Goal: Check status: Check status

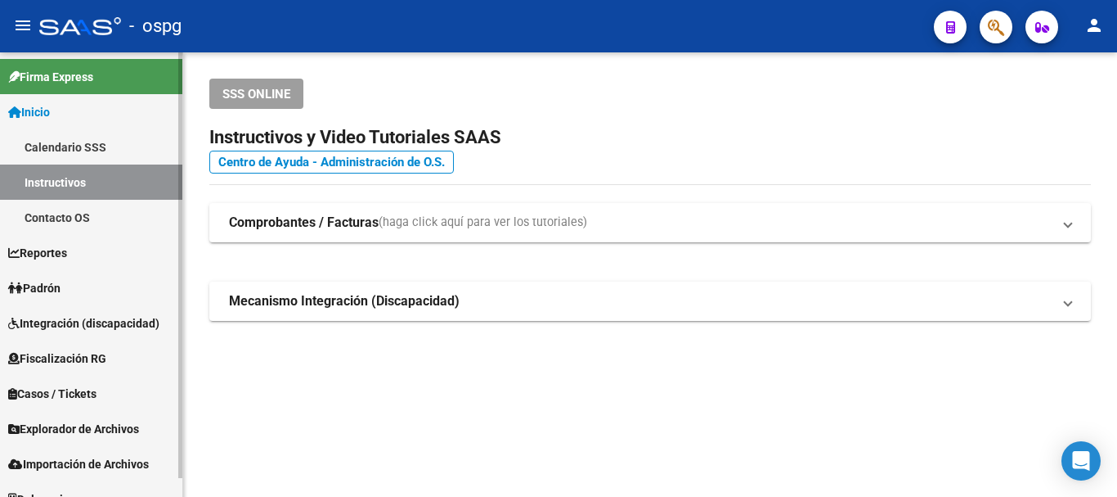
click at [57, 285] on span "Padrón" at bounding box center [34, 288] width 52 height 18
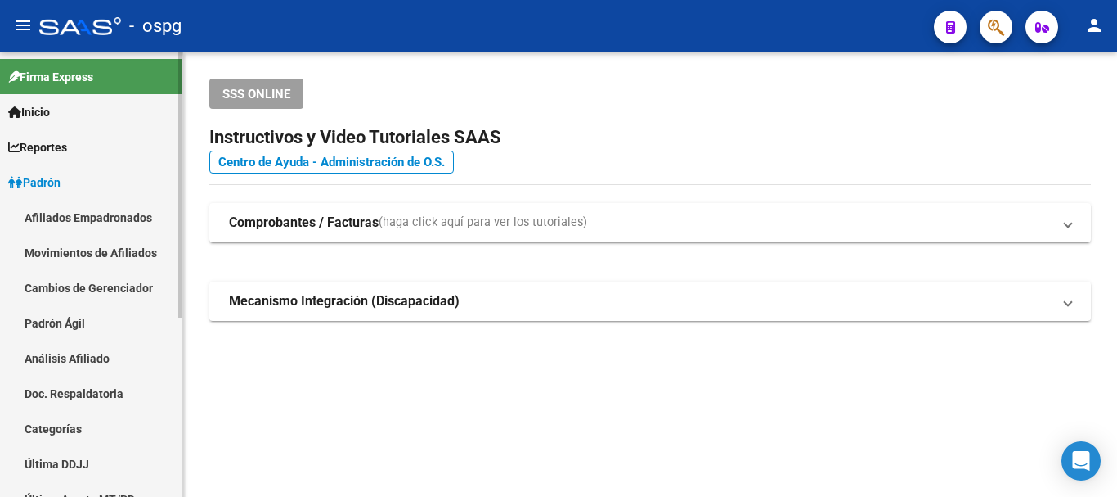
click at [87, 355] on link "Análisis Afiliado" at bounding box center [91, 357] width 182 height 35
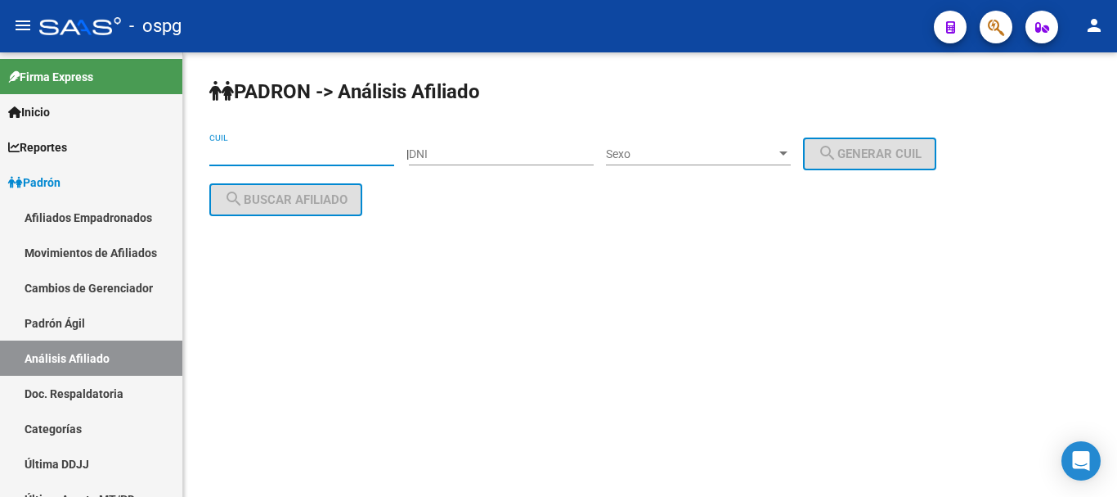
click at [274, 155] on input "CUIL" at bounding box center [301, 154] width 185 height 14
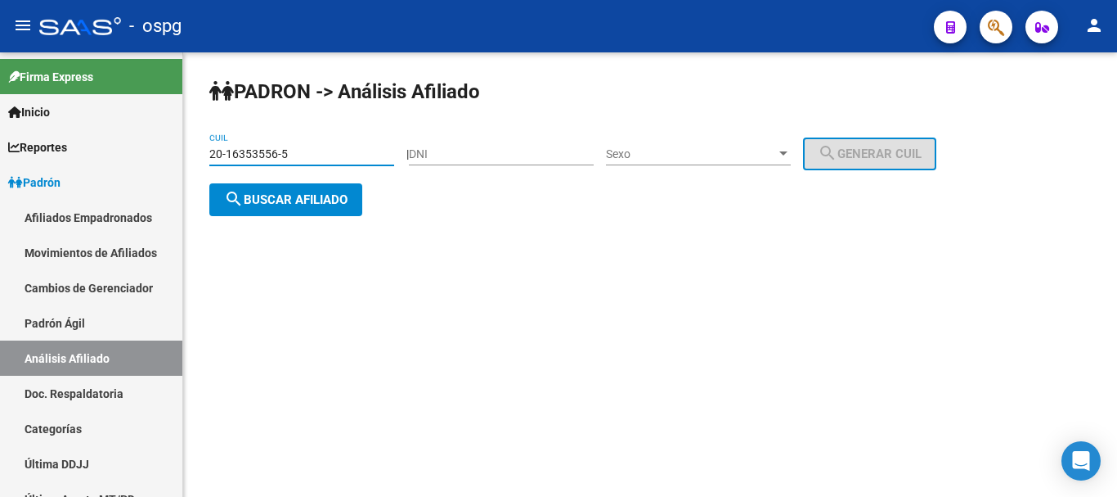
type input "20-16353556-5"
click at [335, 202] on span "search Buscar afiliado" at bounding box center [286, 199] width 124 height 15
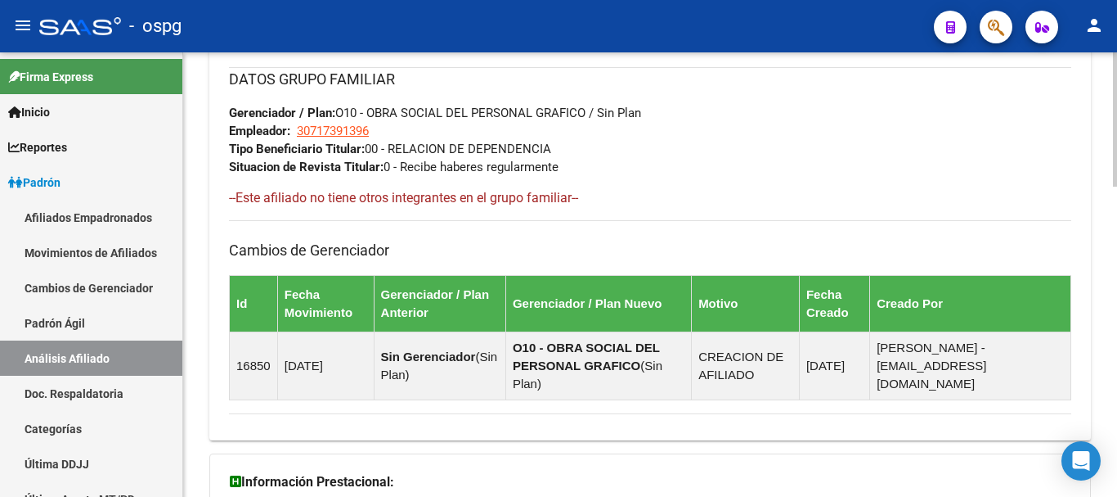
scroll to position [1023, 0]
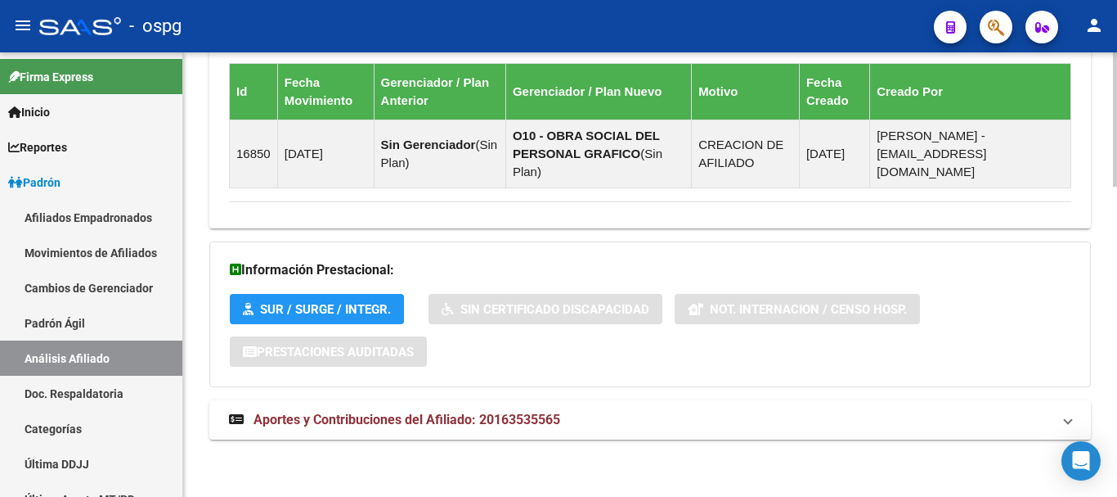
click at [1117, 474] on div at bounding box center [1115, 429] width 4 height 134
click at [499, 421] on span "Aportes y Contribuciones del Afiliado: 20163535565" at bounding box center [407, 419] width 307 height 16
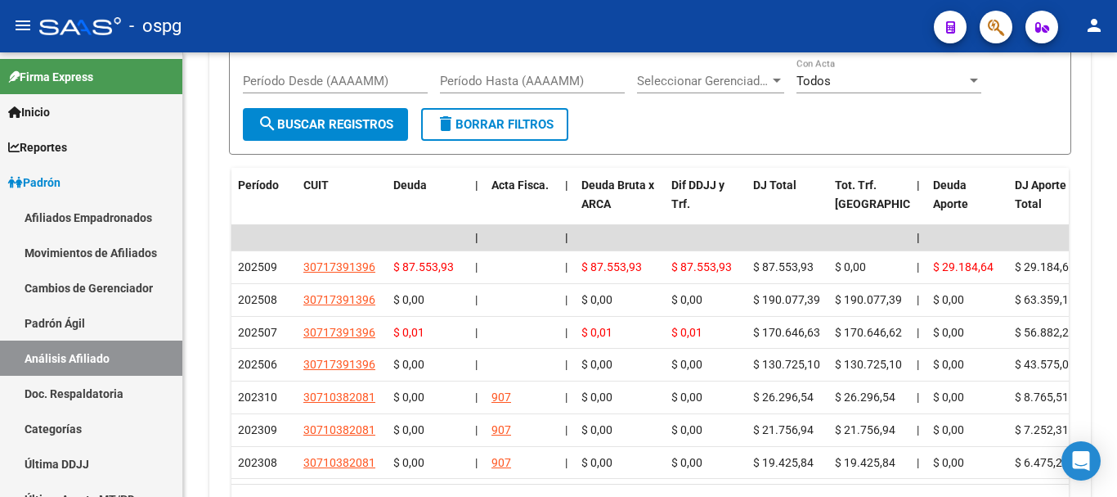
scroll to position [1603, 0]
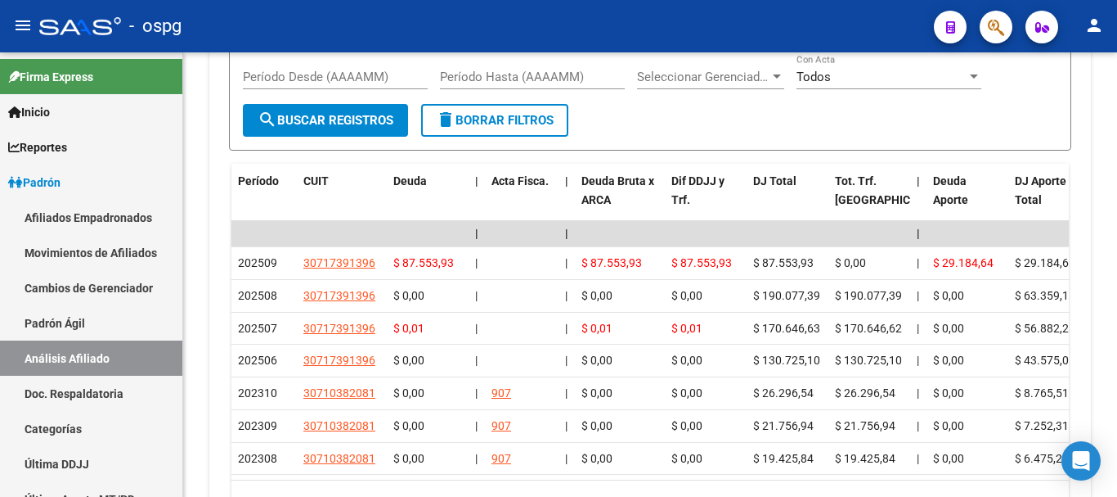
click at [1117, 410] on div at bounding box center [1115, 426] width 4 height 90
drag, startPoint x: 1113, startPoint y: 394, endPoint x: 1113, endPoint y: 407, distance: 13.1
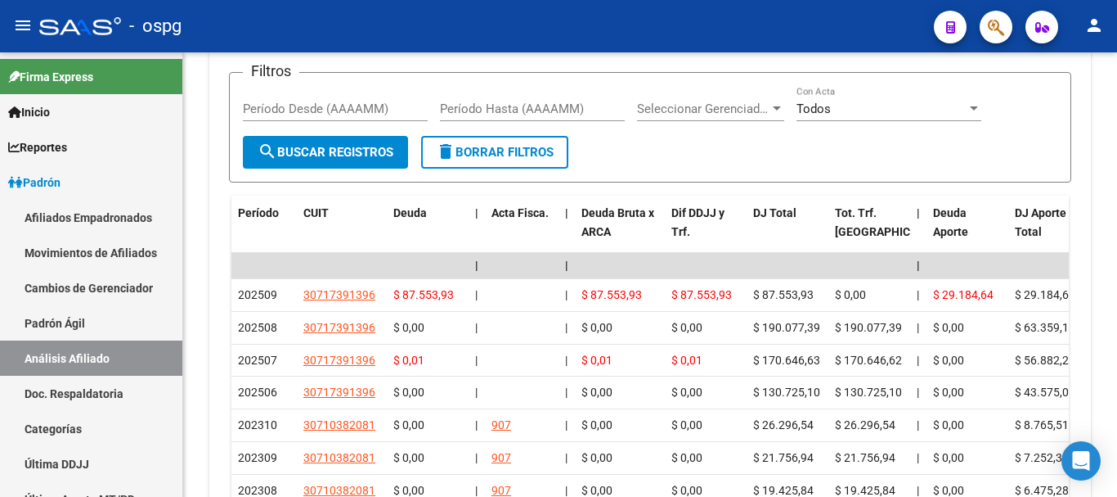
scroll to position [1586, 0]
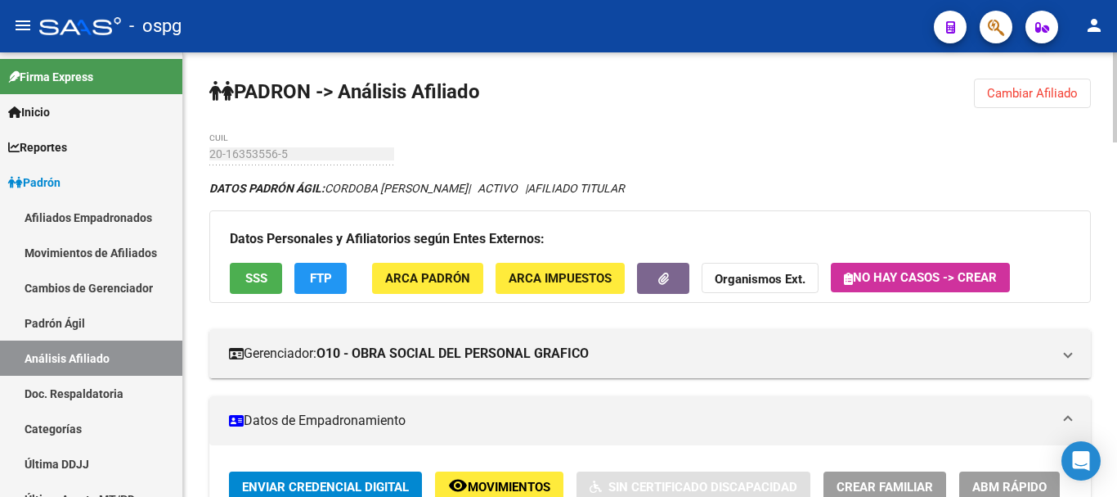
click at [1117, 85] on div at bounding box center [1115, 97] width 4 height 90
click at [1058, 85] on button "Cambiar Afiliado" at bounding box center [1032, 93] width 117 height 29
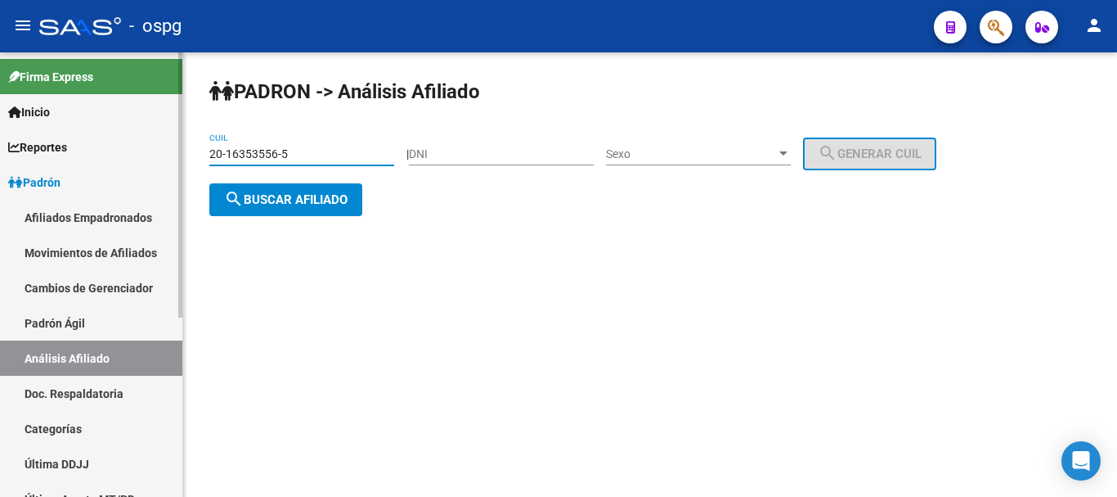
drag, startPoint x: 317, startPoint y: 154, endPoint x: 149, endPoint y: 152, distance: 167.7
click at [149, 152] on mat-sidenav-container "Firma Express Inicio Calendario SSS Instructivos Contacto OS Reportes Ingresos …" at bounding box center [558, 274] width 1117 height 444
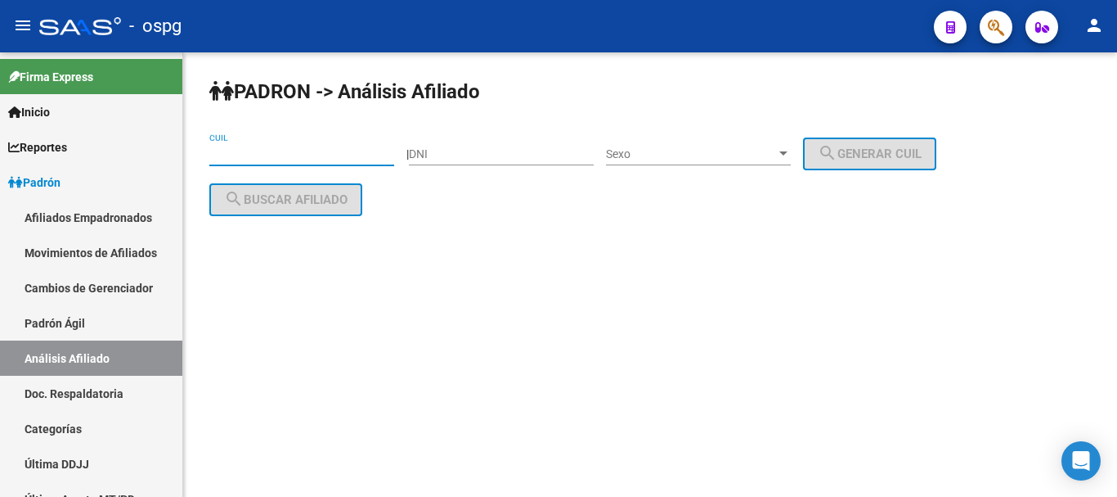
paste input "20-23323517-3"
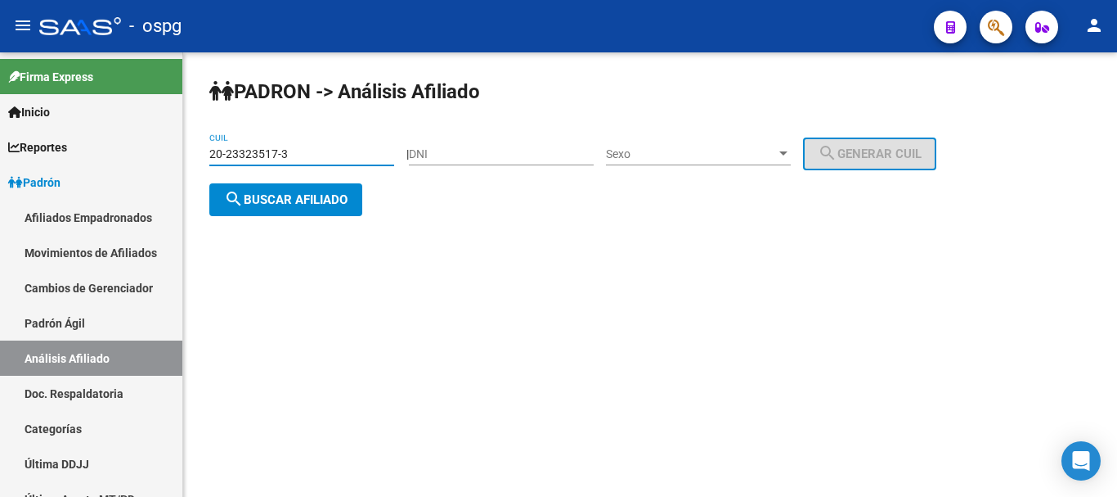
type input "20-23323517-3"
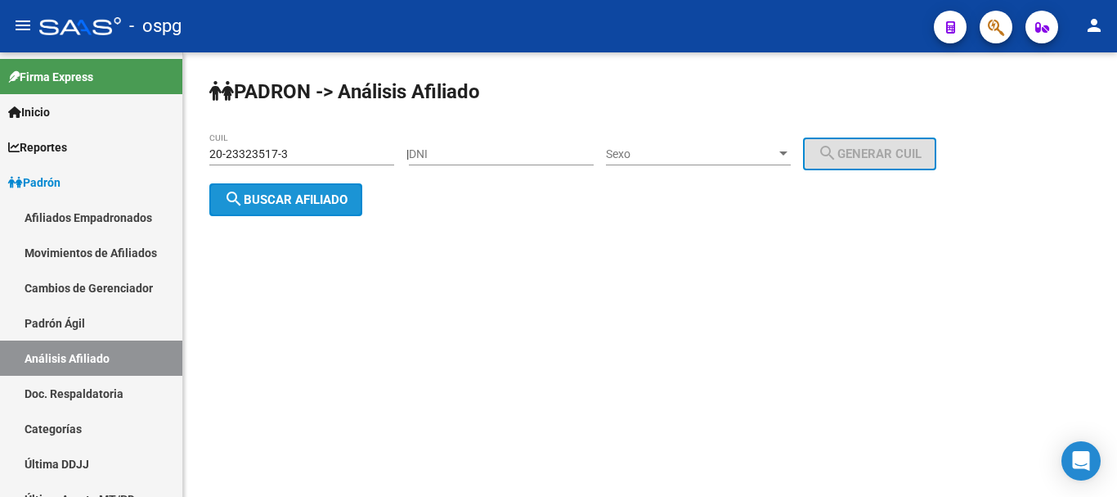
click at [319, 211] on button "search Buscar afiliado" at bounding box center [285, 199] width 153 height 33
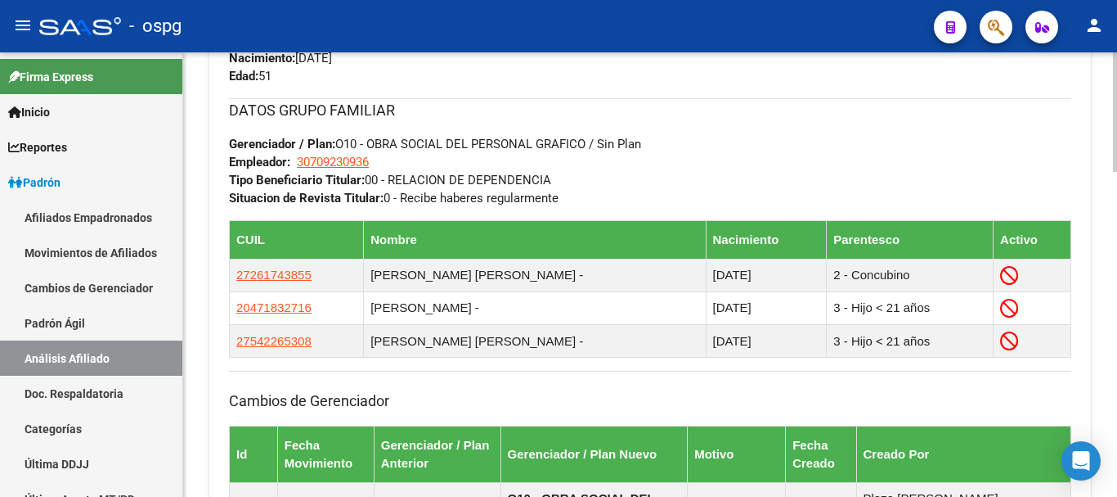
scroll to position [1209, 0]
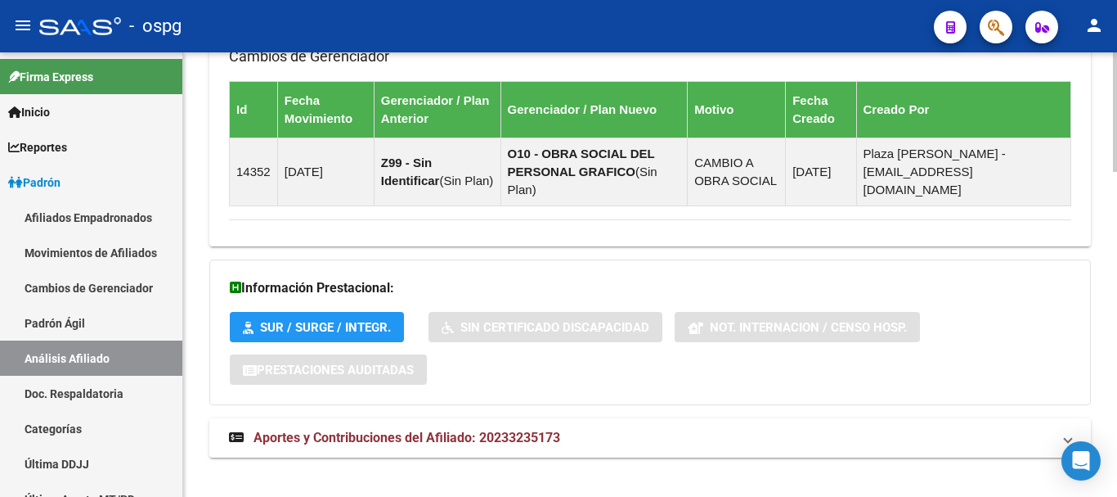
click at [1117, 487] on div at bounding box center [1115, 431] width 4 height 119
click at [531, 429] on span "Aportes y Contribuciones del Afiliado: 20233235173" at bounding box center [407, 437] width 307 height 16
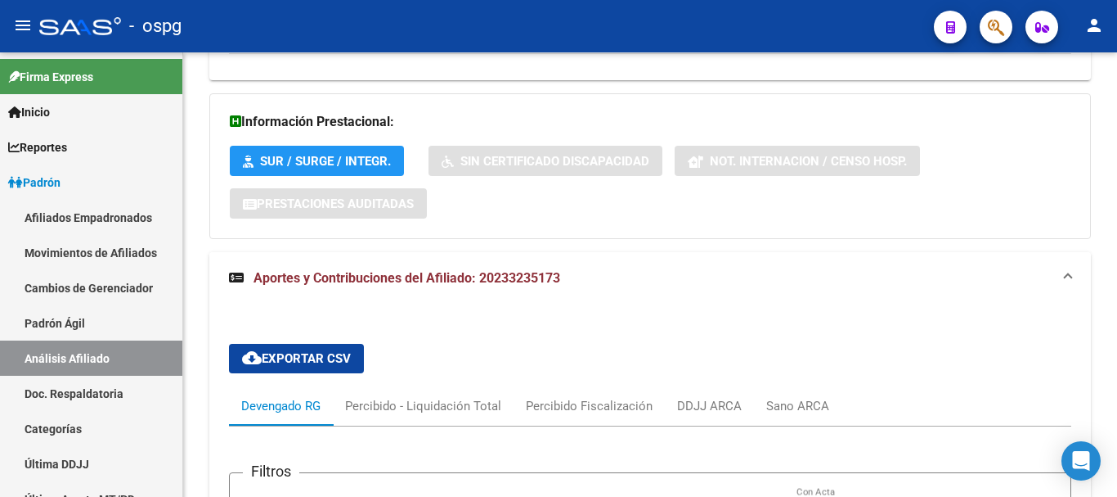
scroll to position [622, 0]
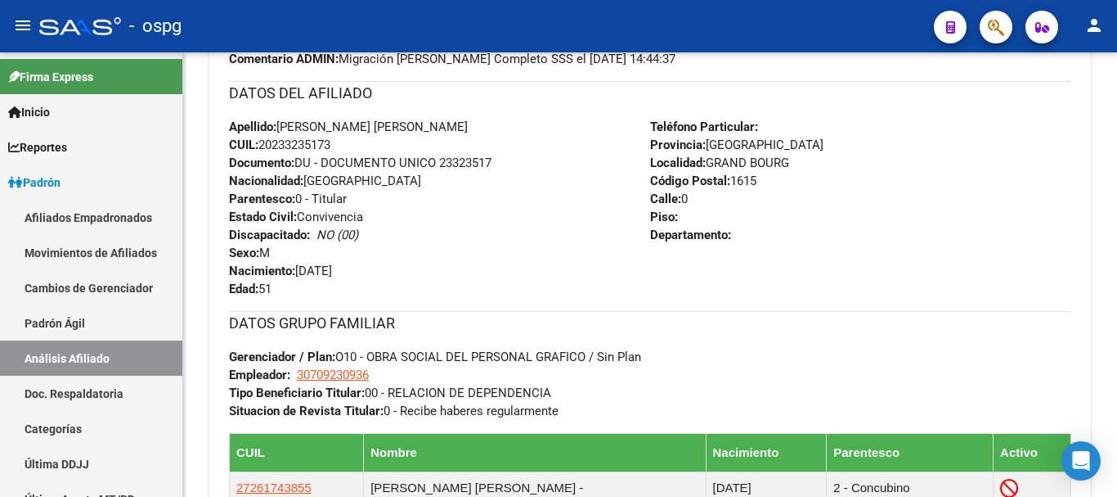
click at [1117, 191] on div at bounding box center [1115, 207] width 4 height 79
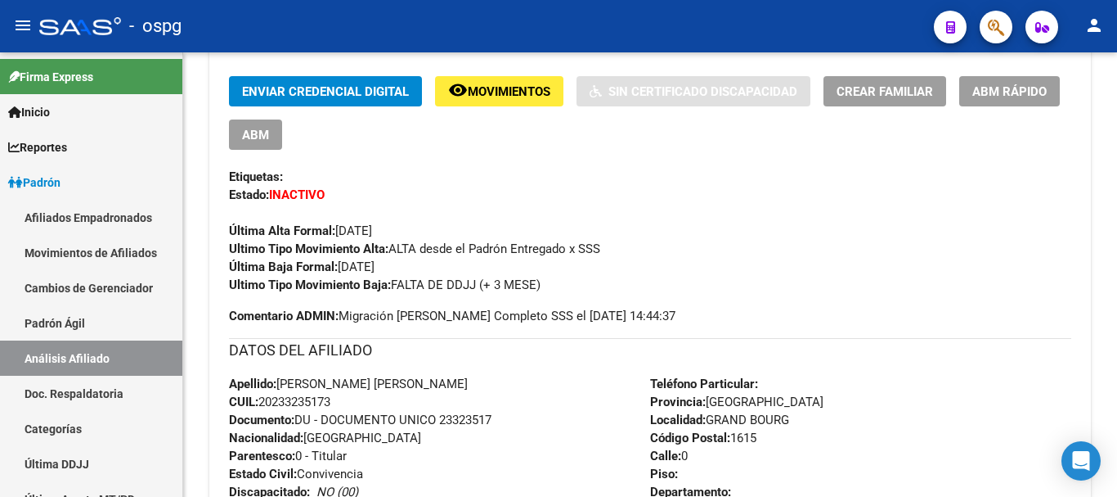
scroll to position [0, 0]
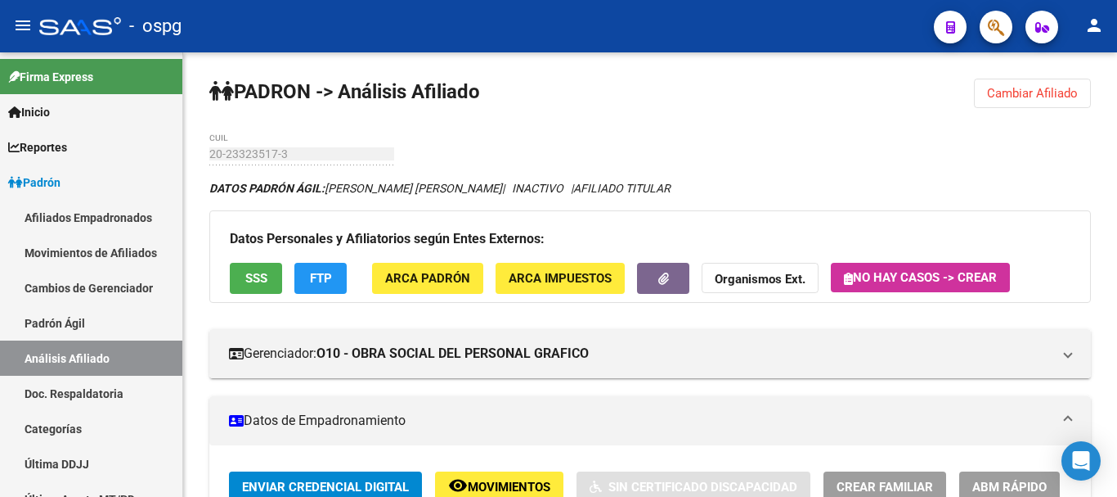
click at [1117, 65] on div at bounding box center [1115, 91] width 4 height 79
click at [258, 275] on span "SSS" at bounding box center [256, 279] width 22 height 15
